Goal: Transaction & Acquisition: Purchase product/service

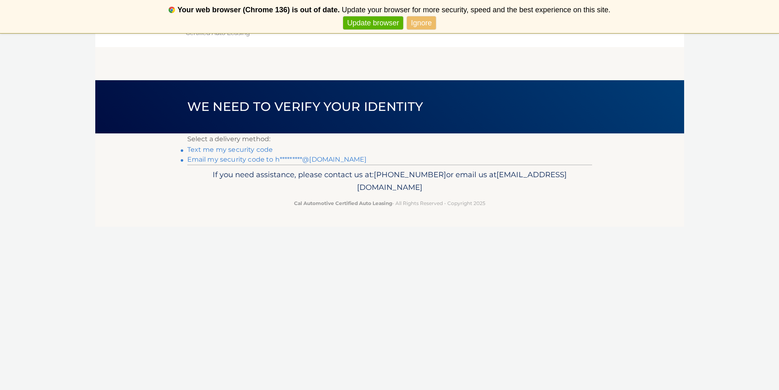
click at [258, 161] on link "Email my security code to h*********@gmail.com" at bounding box center [276, 159] width 179 height 8
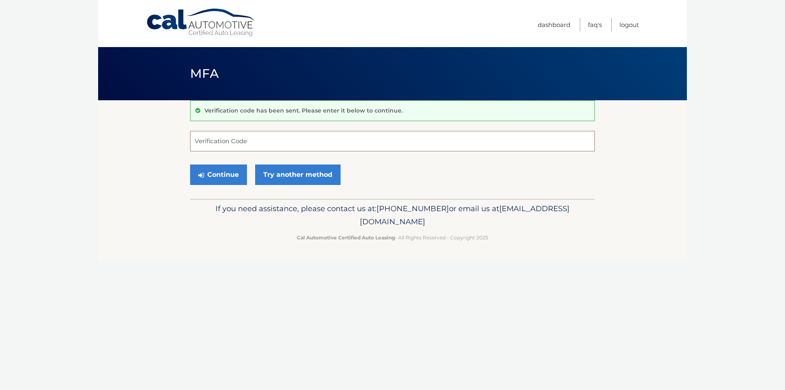
click at [254, 141] on input "Verification Code" at bounding box center [392, 141] width 405 height 20
click at [257, 139] on input "Verification Code" at bounding box center [392, 141] width 405 height 20
type input "582775"
click at [224, 176] on button "Continue" at bounding box center [218, 174] width 57 height 20
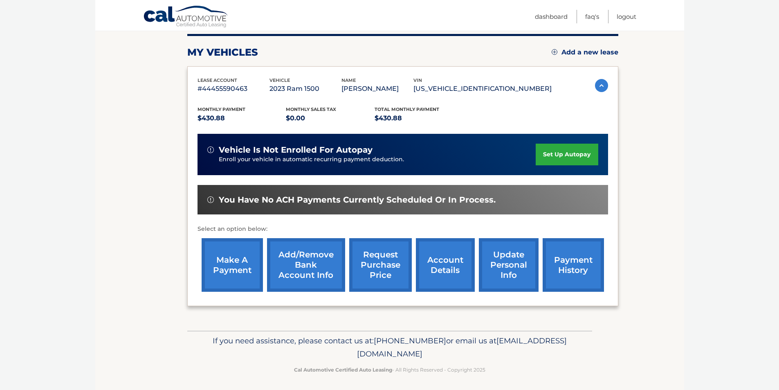
scroll to position [106, 0]
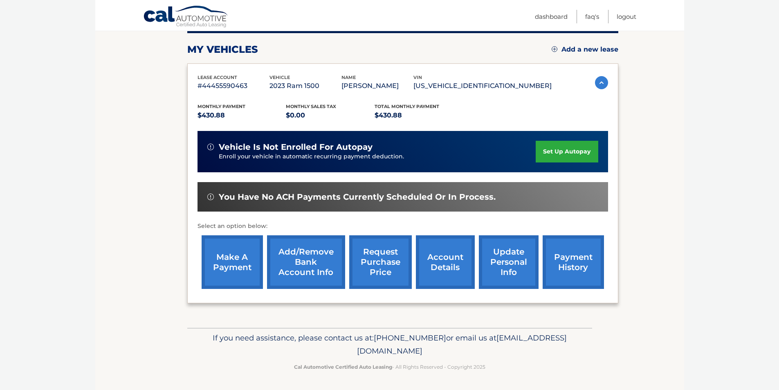
click at [222, 267] on link "make a payment" at bounding box center [232, 262] width 61 height 54
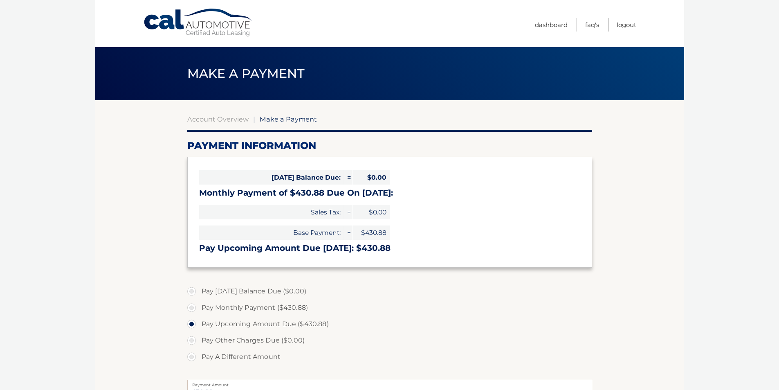
select select "ZDQ1YjExODItMjc4MS00ZDdlLWFjODEtMmI3MDEwOTI5N2E1"
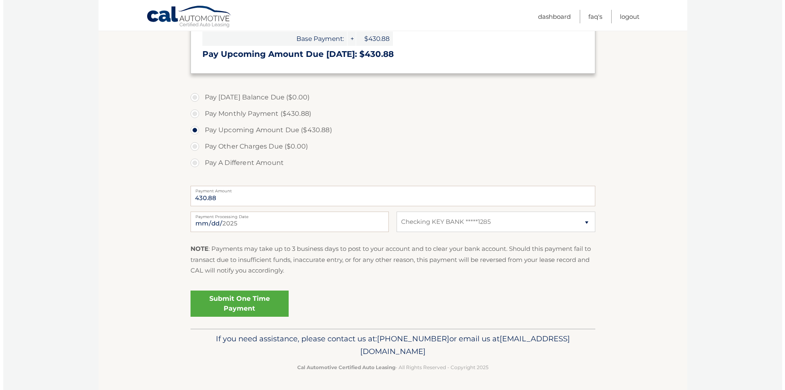
scroll to position [195, 0]
click at [226, 300] on link "Submit One Time Payment" at bounding box center [236, 302] width 98 height 26
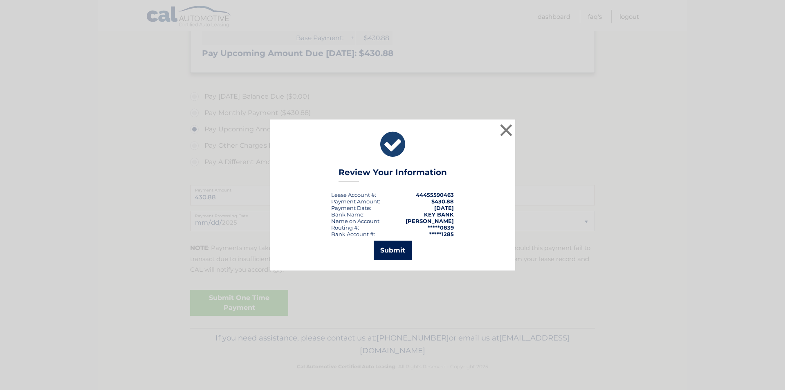
click at [393, 251] on button "Submit" at bounding box center [393, 250] width 38 height 20
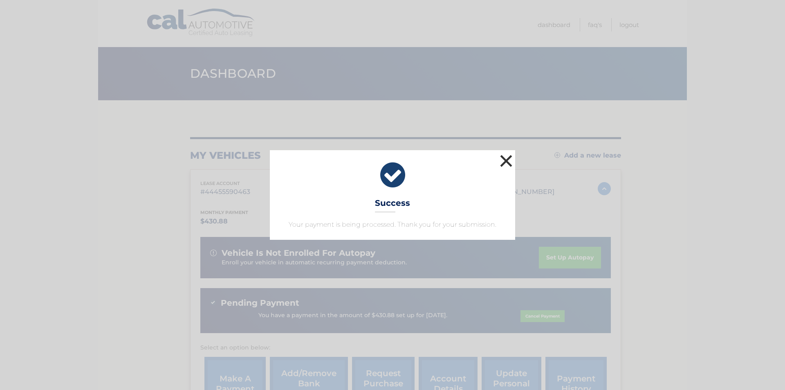
click at [504, 162] on button "×" at bounding box center [506, 160] width 16 height 16
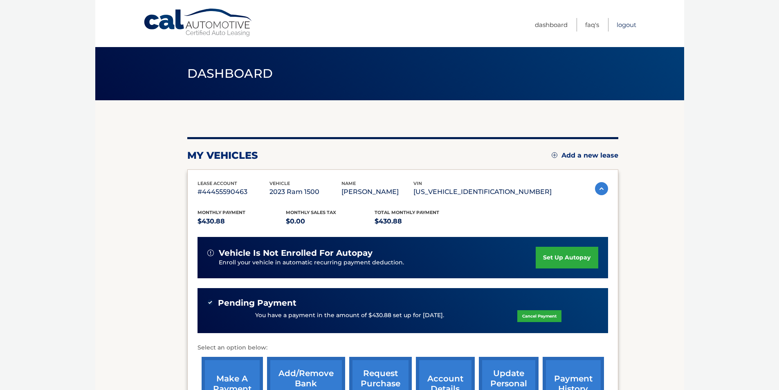
click at [624, 25] on link "Logout" at bounding box center [626, 24] width 20 height 13
